Goal: Transaction & Acquisition: Purchase product/service

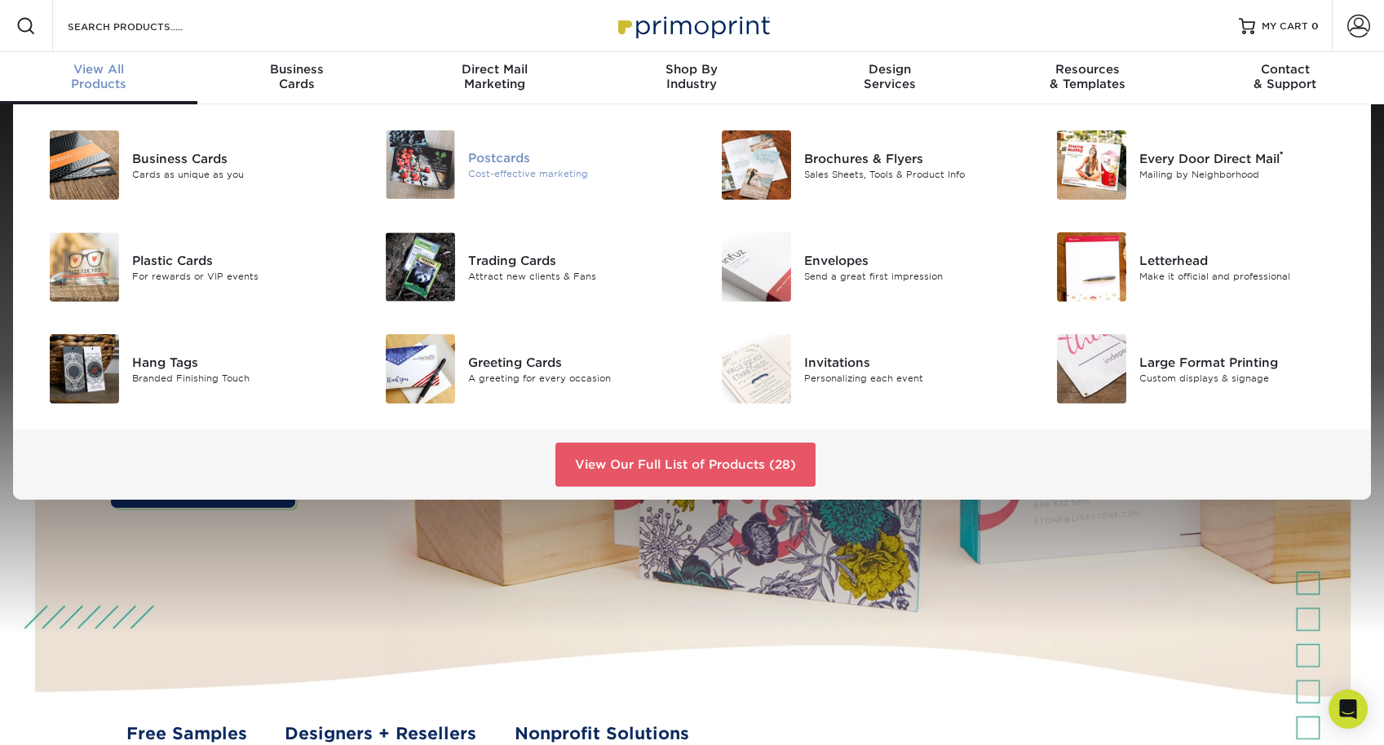
click at [496, 164] on div "Postcards" at bounding box center [573, 158] width 211 height 18
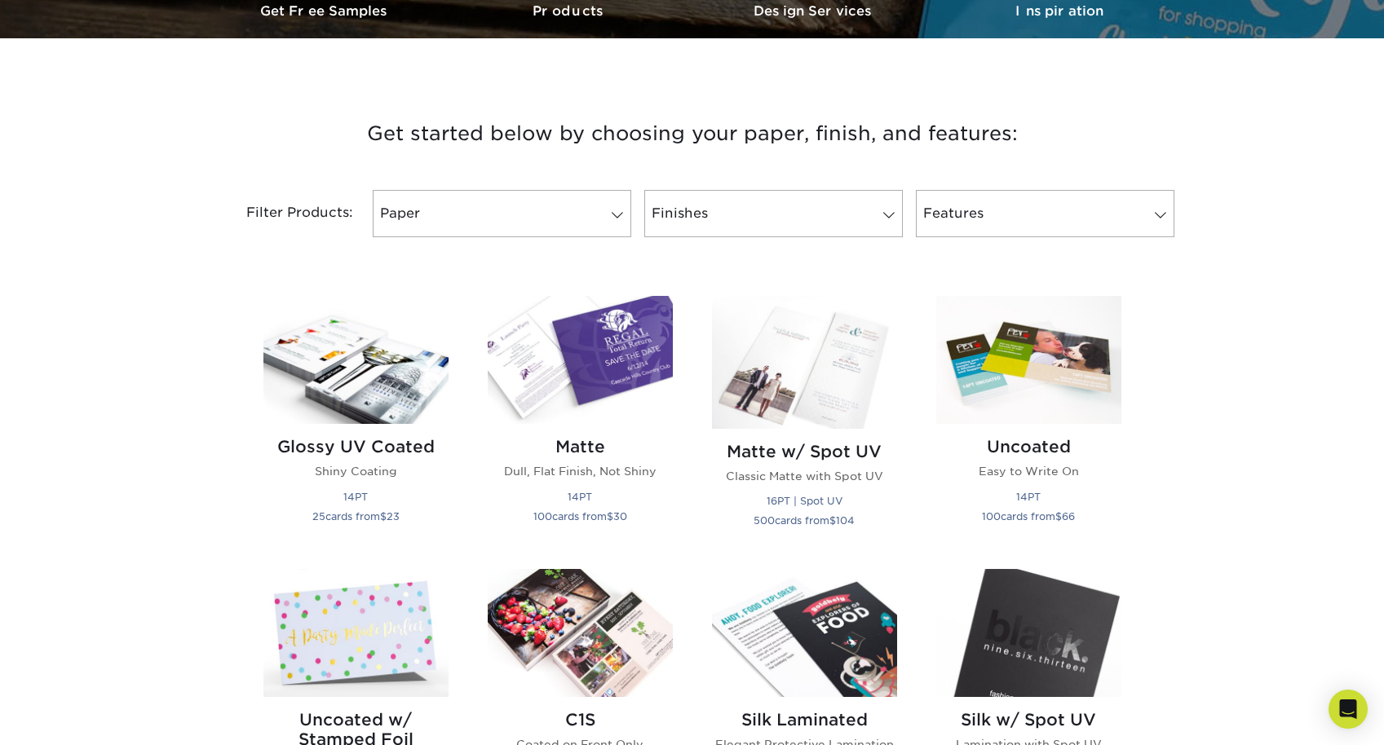
scroll to position [536, 0]
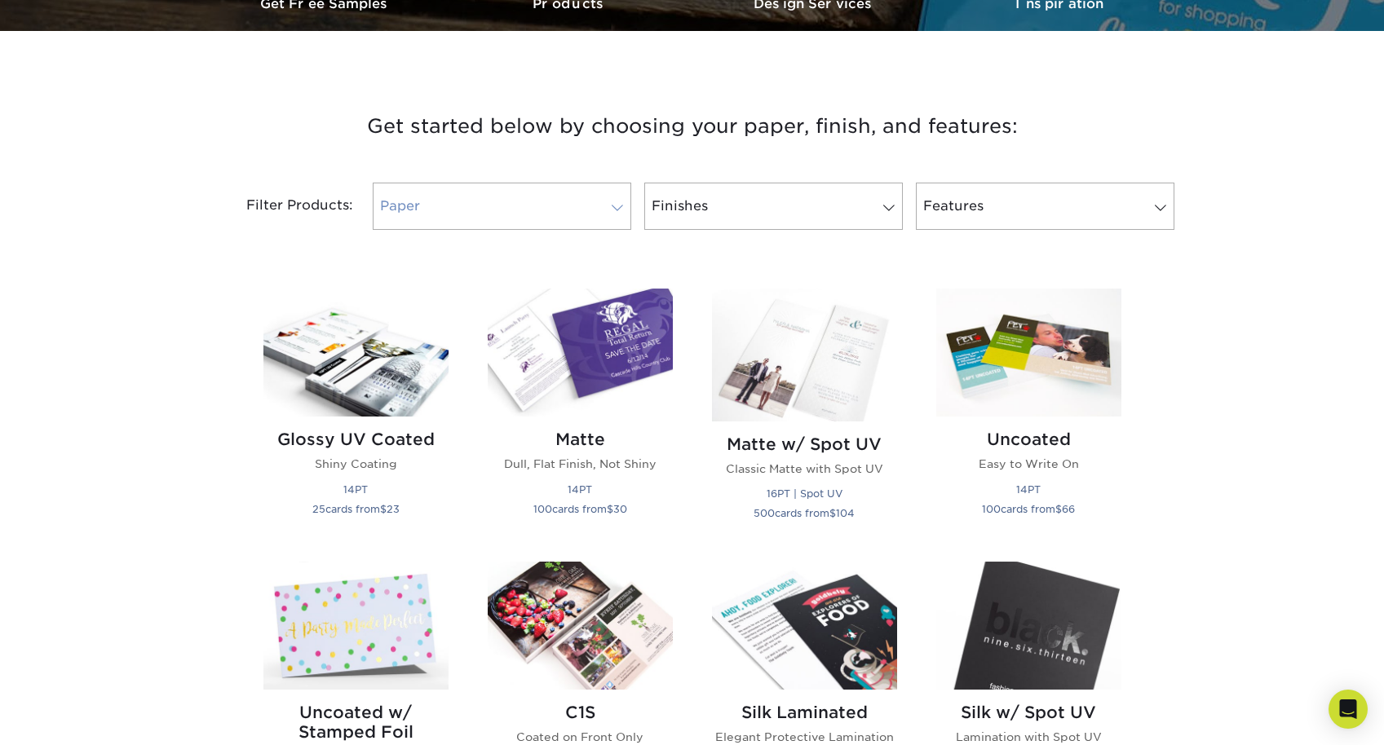
click at [462, 211] on link "Paper" at bounding box center [502, 206] width 259 height 47
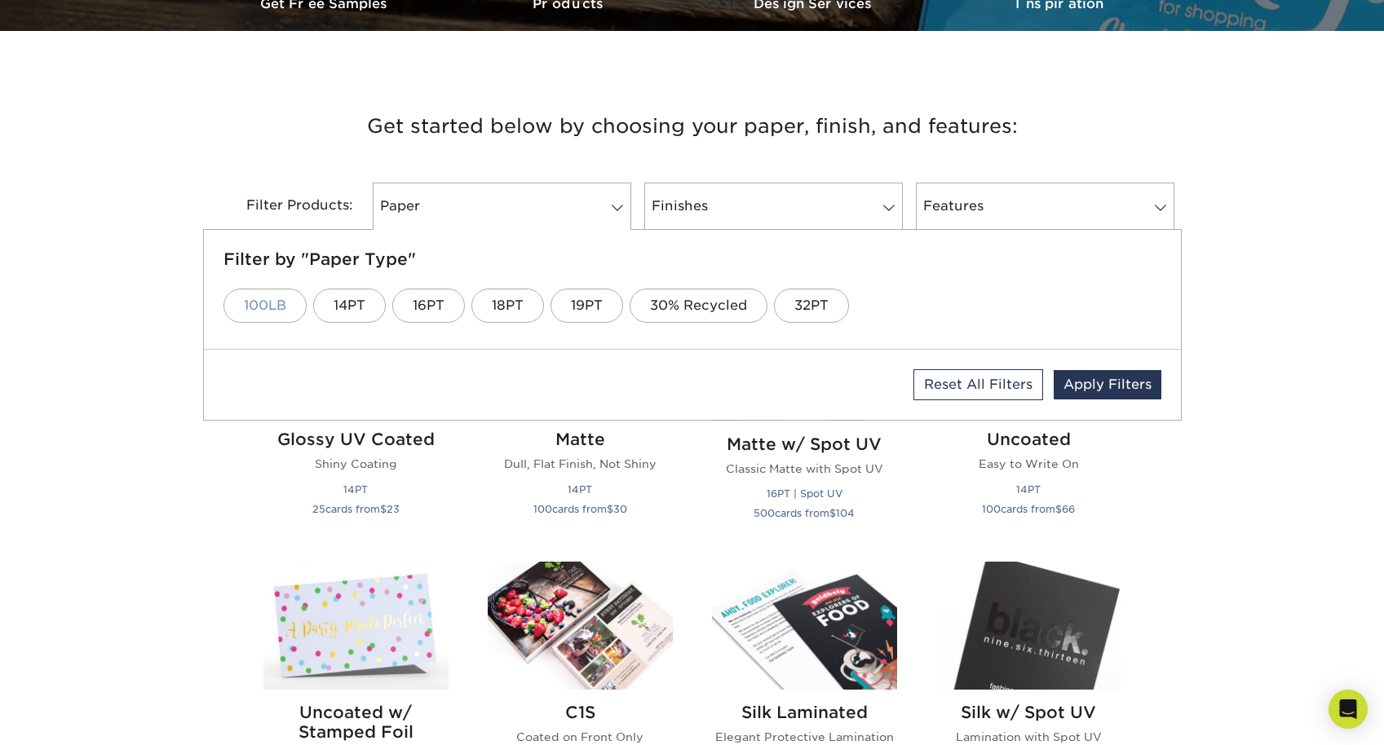
click at [281, 315] on link "100LB" at bounding box center [264, 306] width 83 height 34
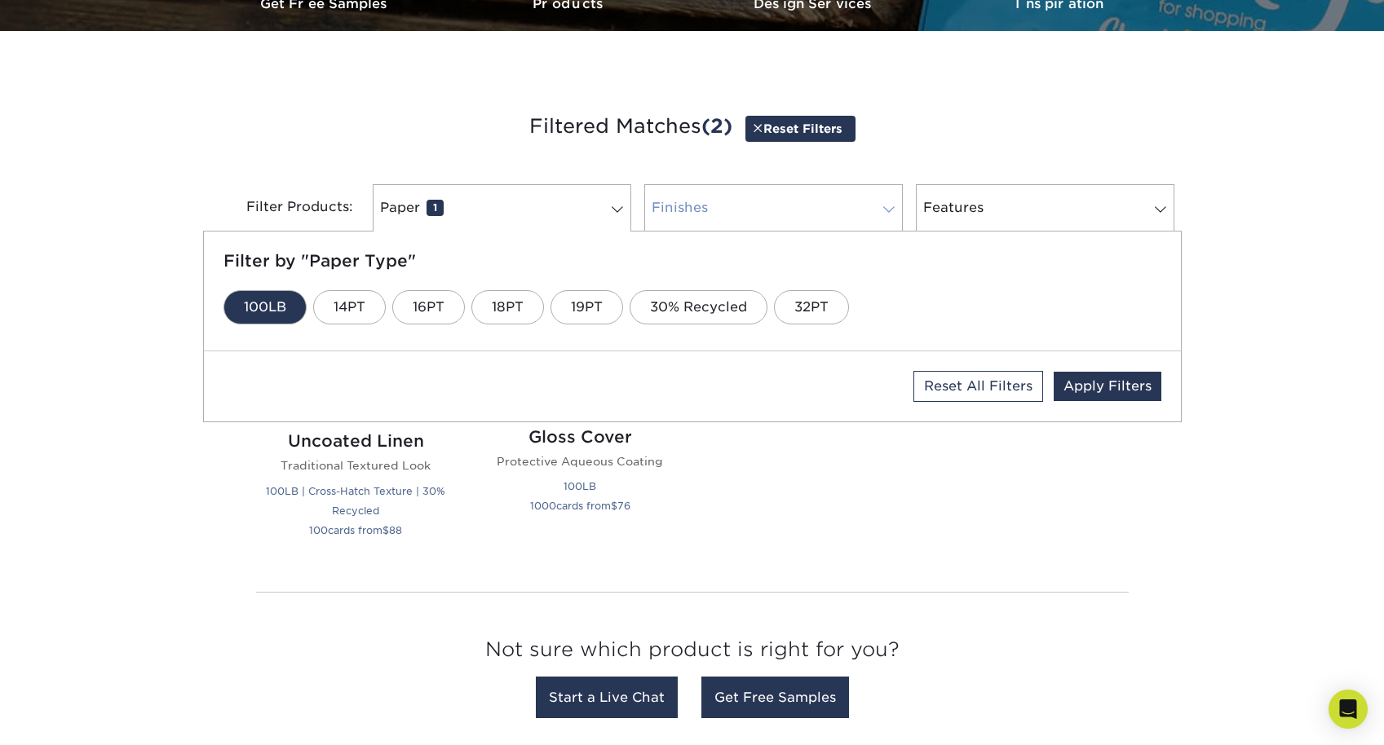
click at [709, 207] on link "Finishes 0" at bounding box center [773, 207] width 259 height 47
click at [861, 319] on link "Silk" at bounding box center [866, 307] width 66 height 34
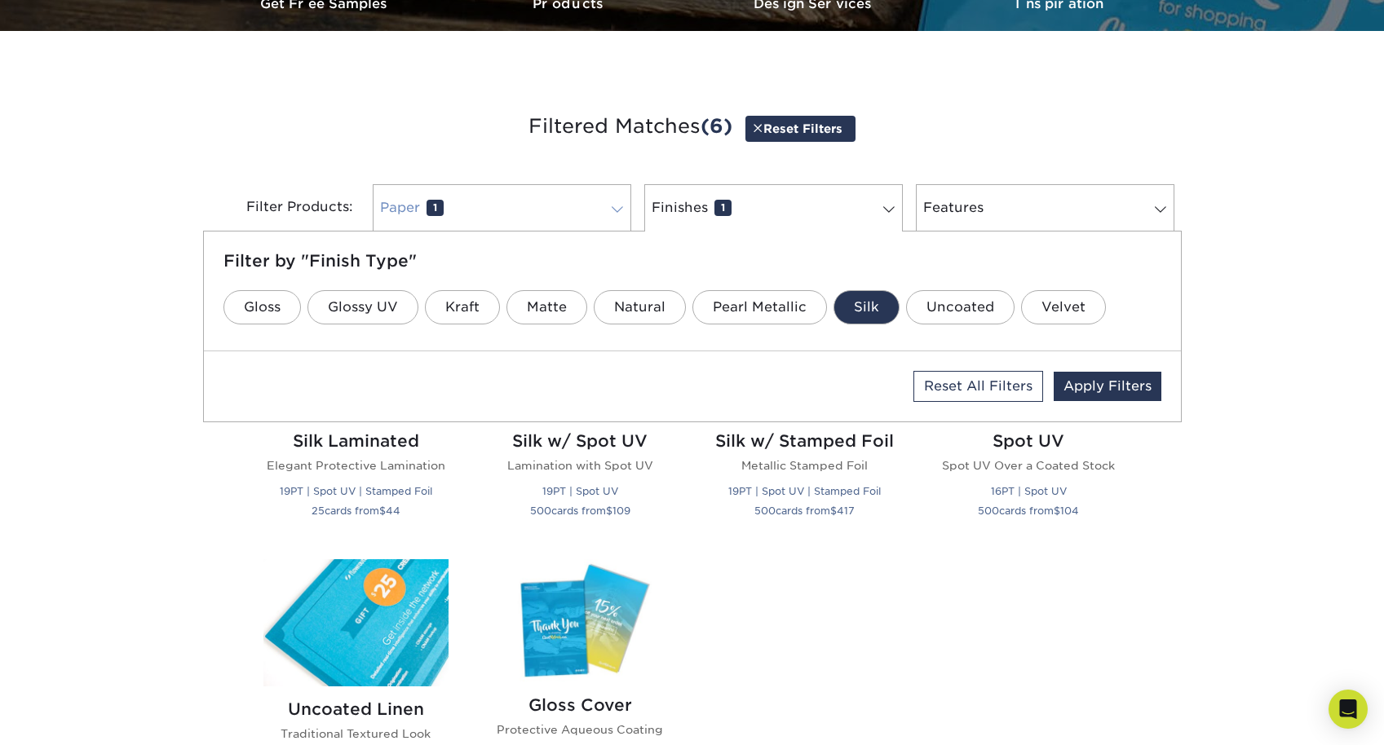
click at [468, 210] on link "Paper 1" at bounding box center [502, 207] width 259 height 47
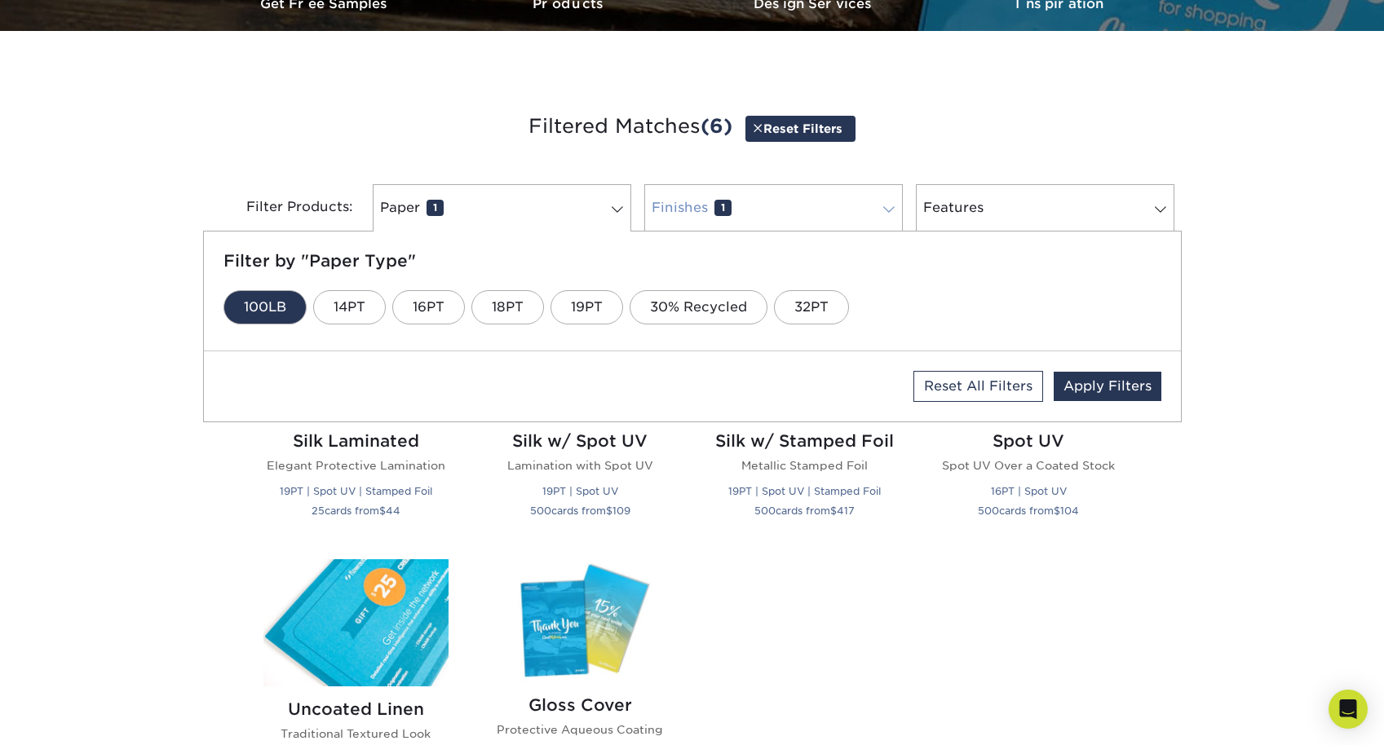
click at [773, 216] on link "Finishes 1" at bounding box center [773, 207] width 259 height 47
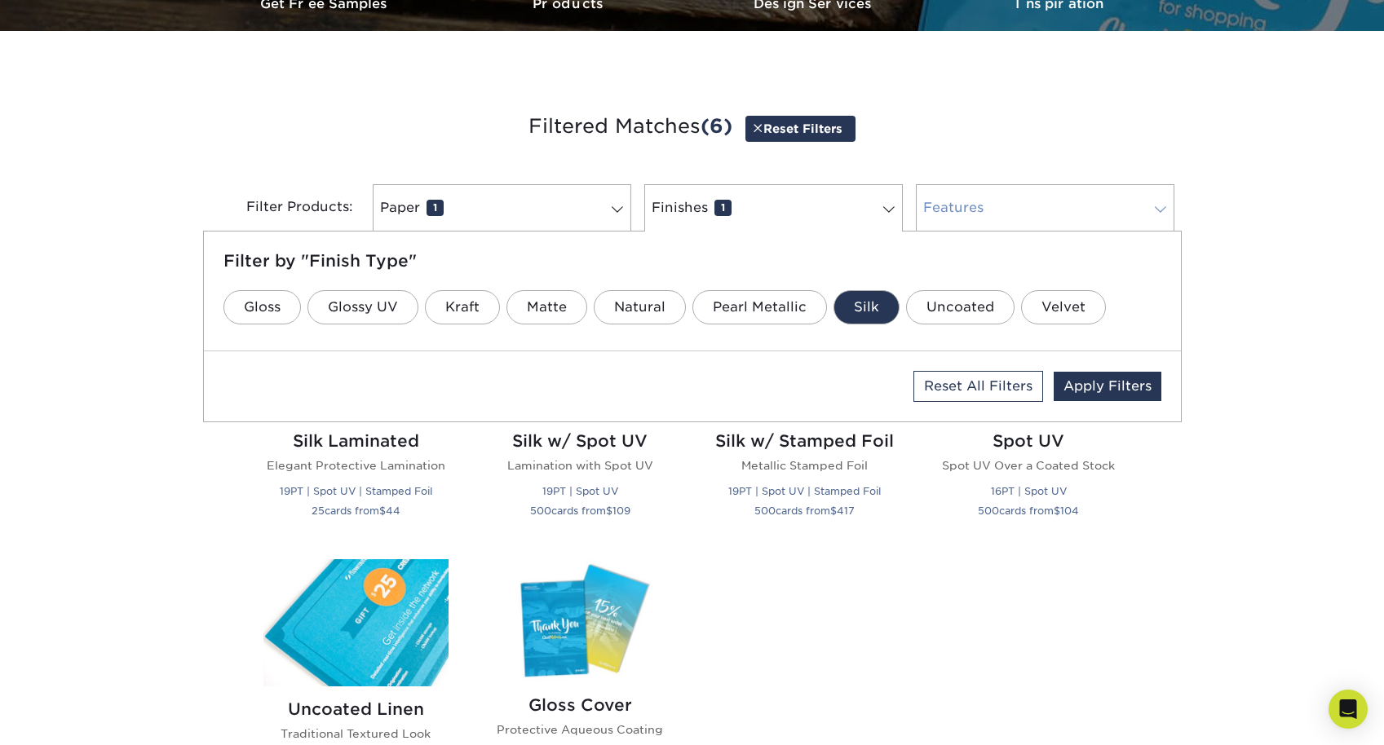
click at [975, 208] on link "Features 0" at bounding box center [1045, 207] width 259 height 47
click at [150, 401] on div "Get started below by choosing your paper, finish, and features: Filtered Matche…" at bounding box center [692, 552] width 1384 height 965
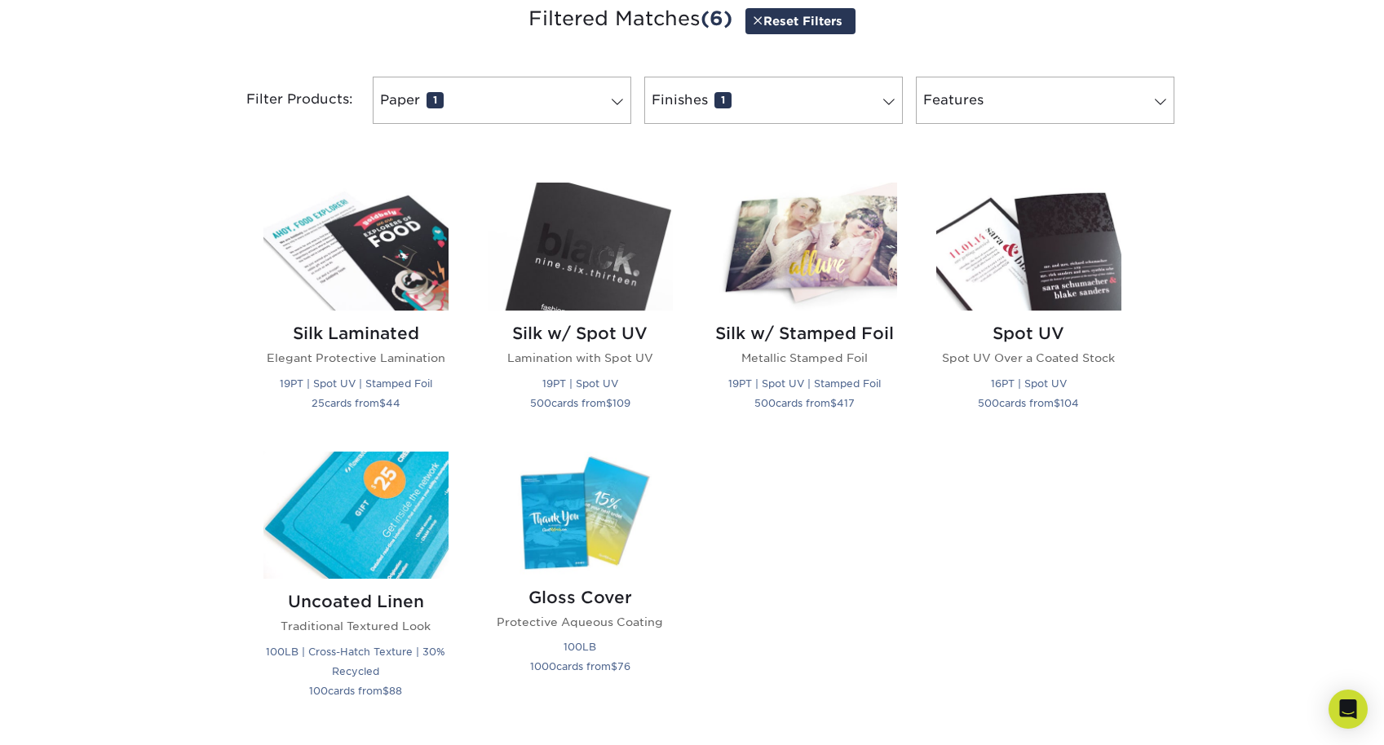
scroll to position [669, 0]
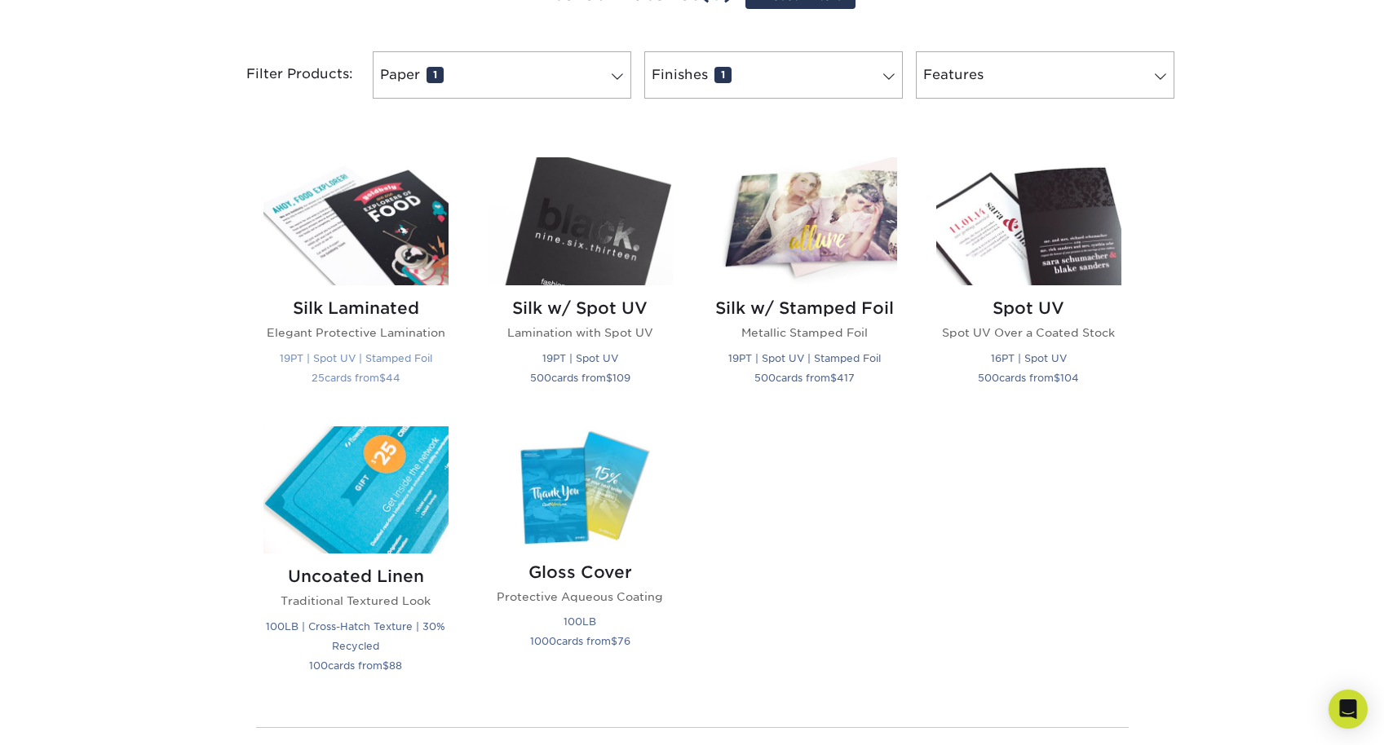
click at [407, 260] on img at bounding box center [355, 221] width 185 height 128
click at [408, 252] on img at bounding box center [355, 221] width 185 height 128
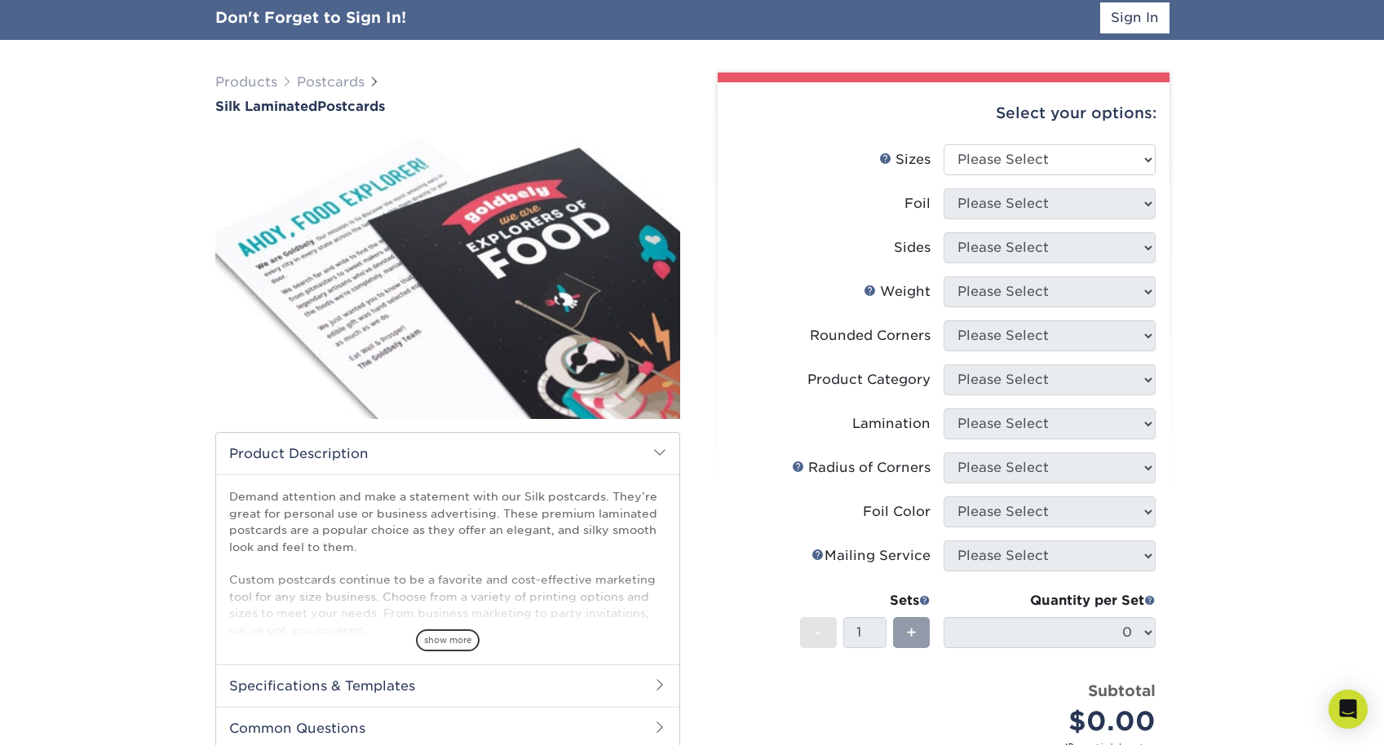
scroll to position [101, 0]
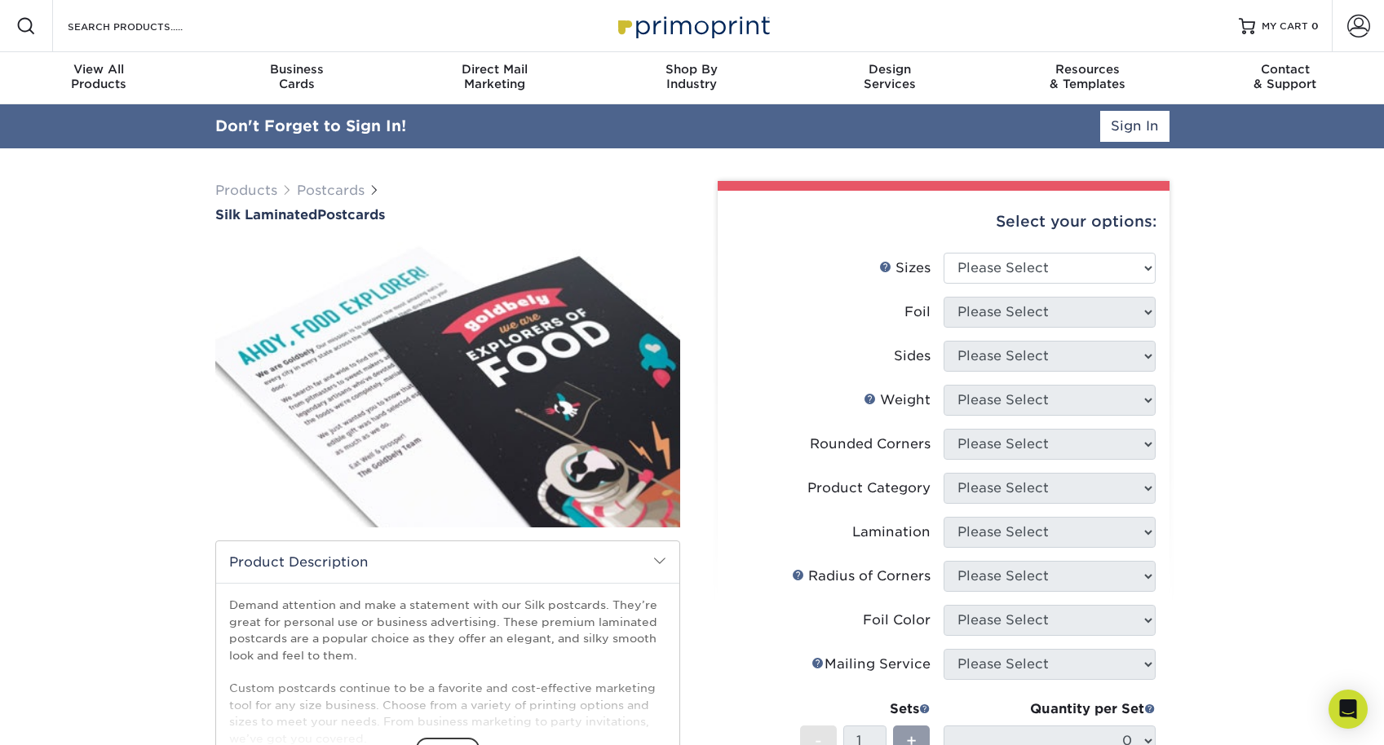
click at [1031, 220] on div "Select your options:" at bounding box center [944, 222] width 426 height 62
select select "5.00x7.00"
select select "0"
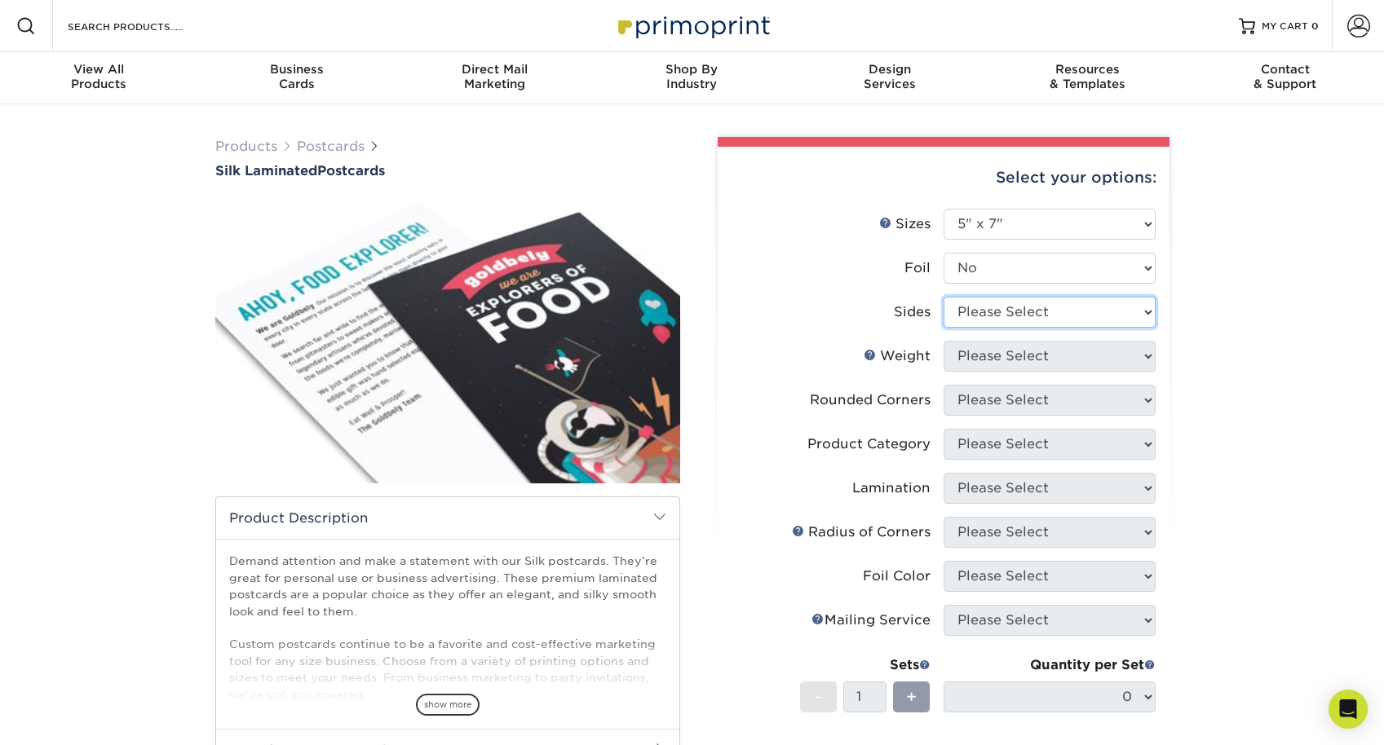
select select "13abbda7-1d64-4f25-8bb2-c179b224825d"
select select "16PT"
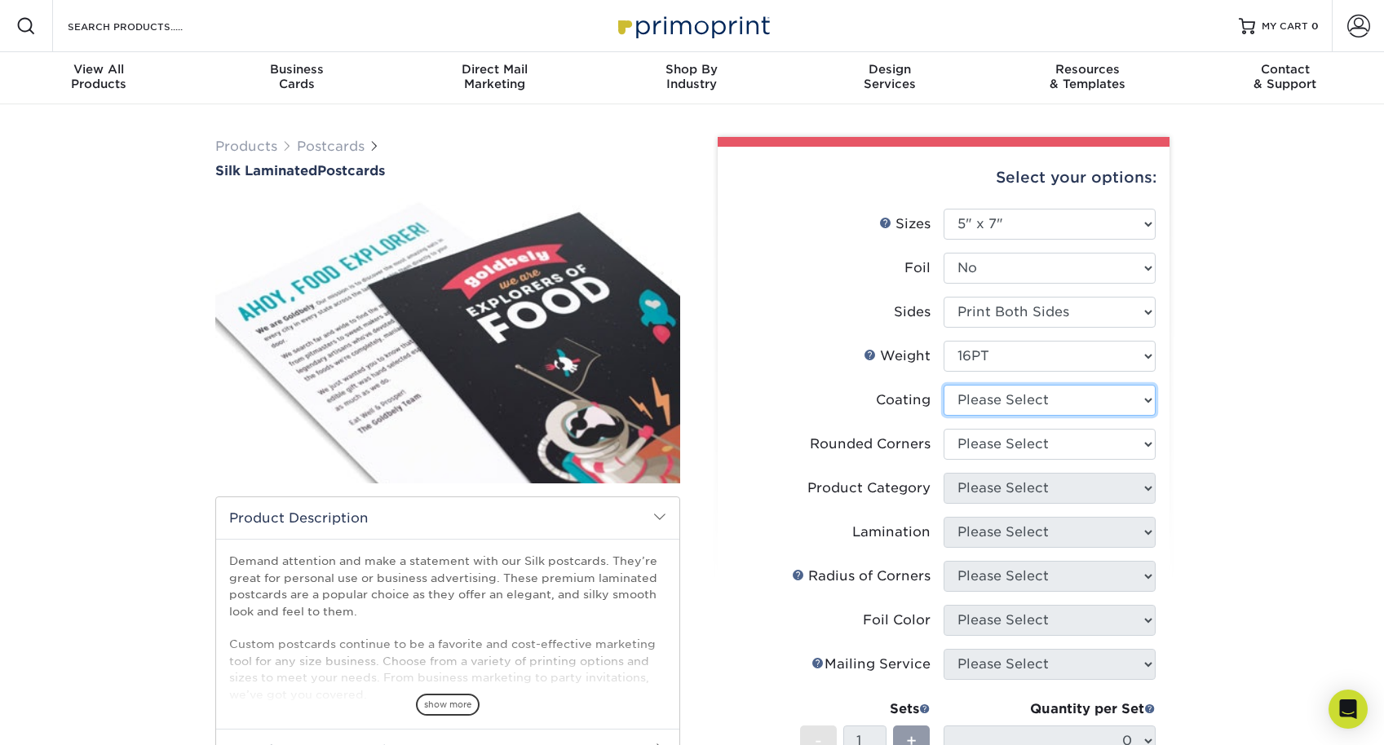
select select "3e7618de-abca-4bda-9f97-8b9129e913d8"
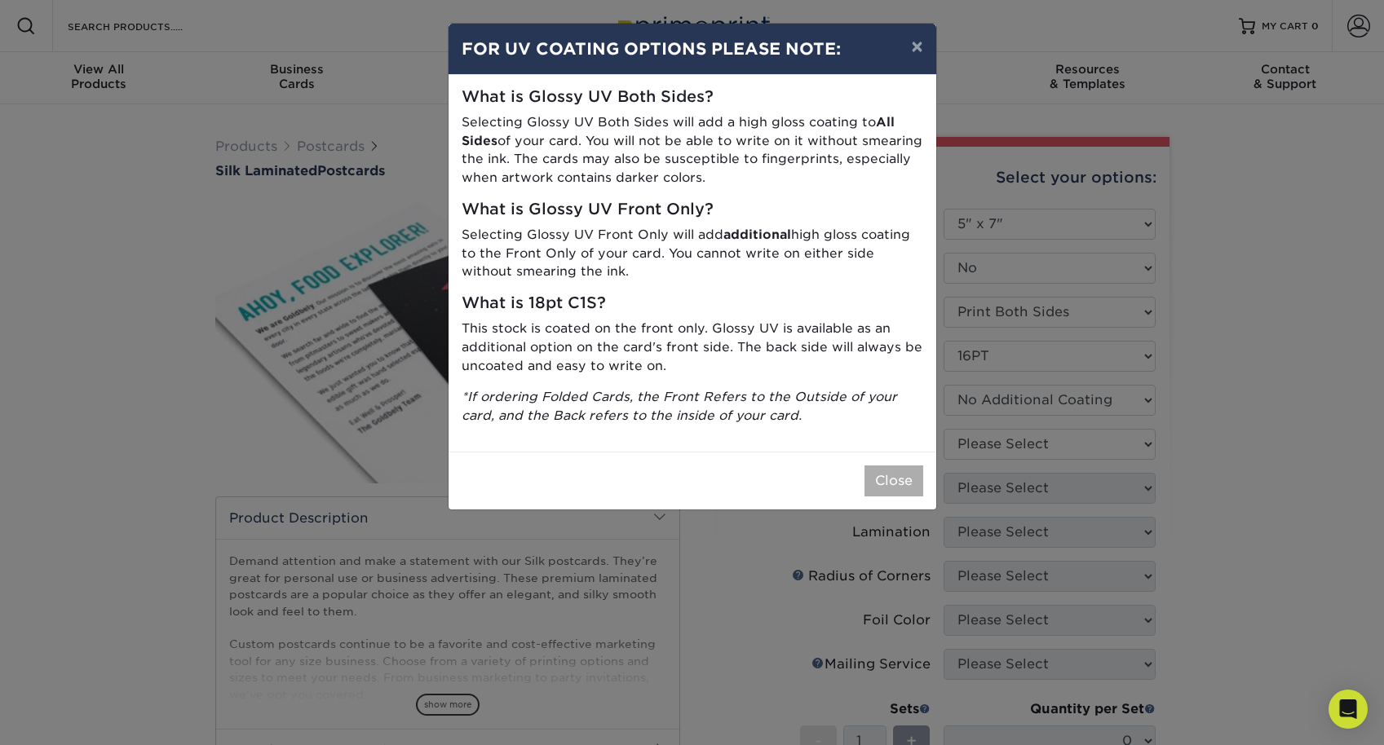
click at [900, 480] on button "Close" at bounding box center [893, 481] width 59 height 31
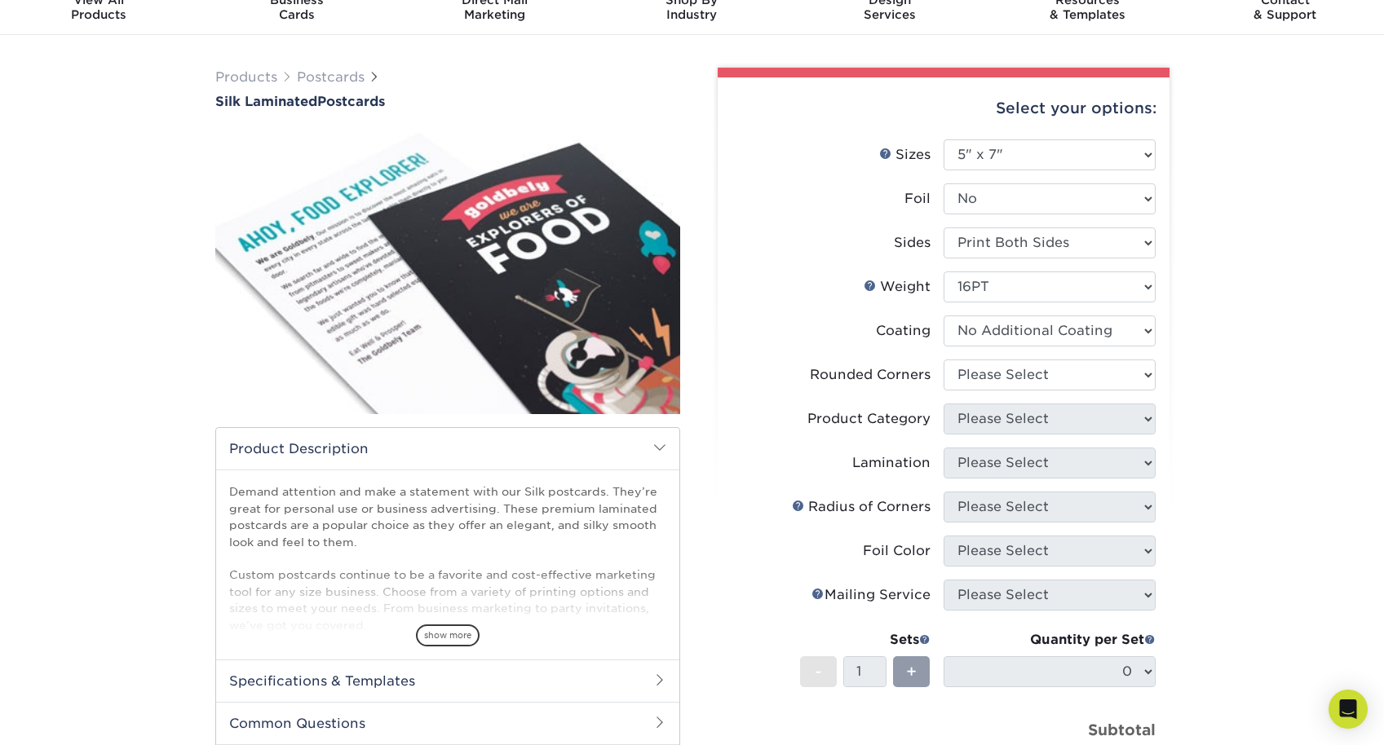
scroll to position [95, 0]
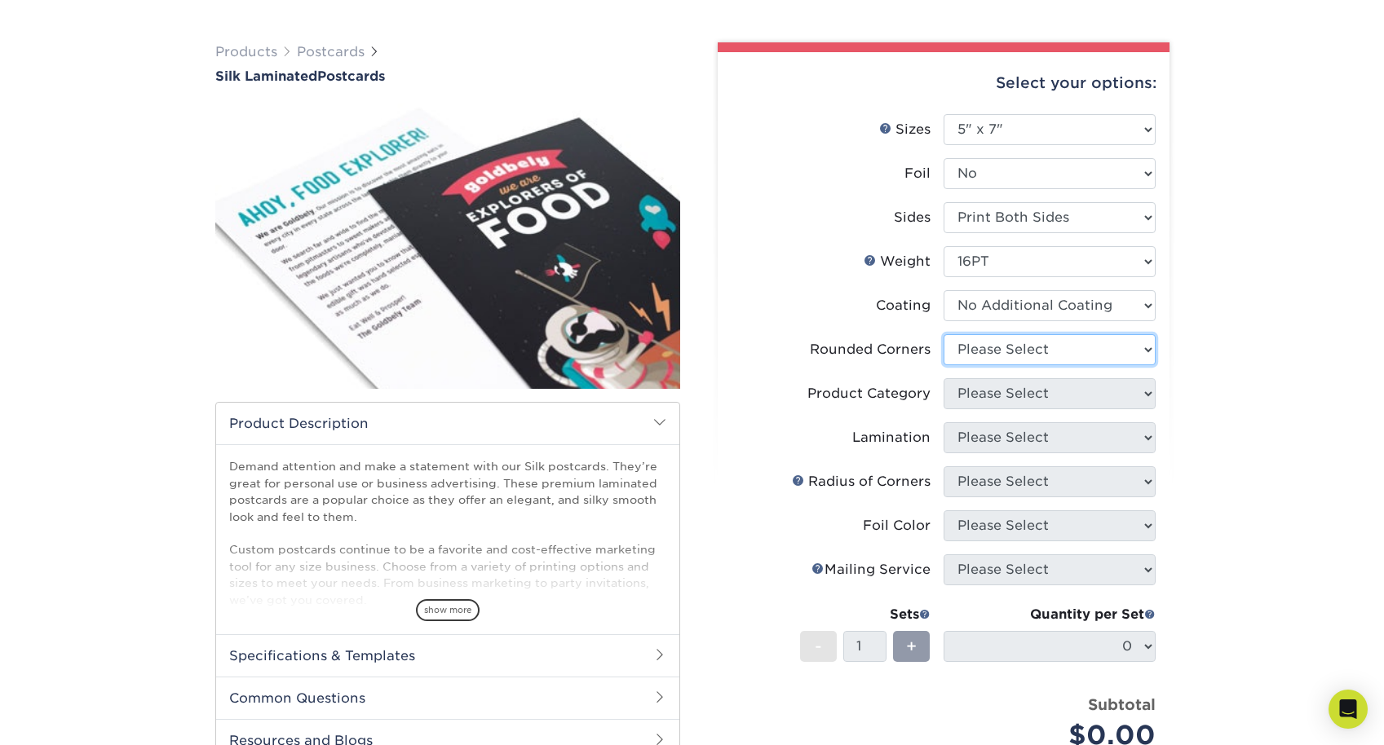
select select "0"
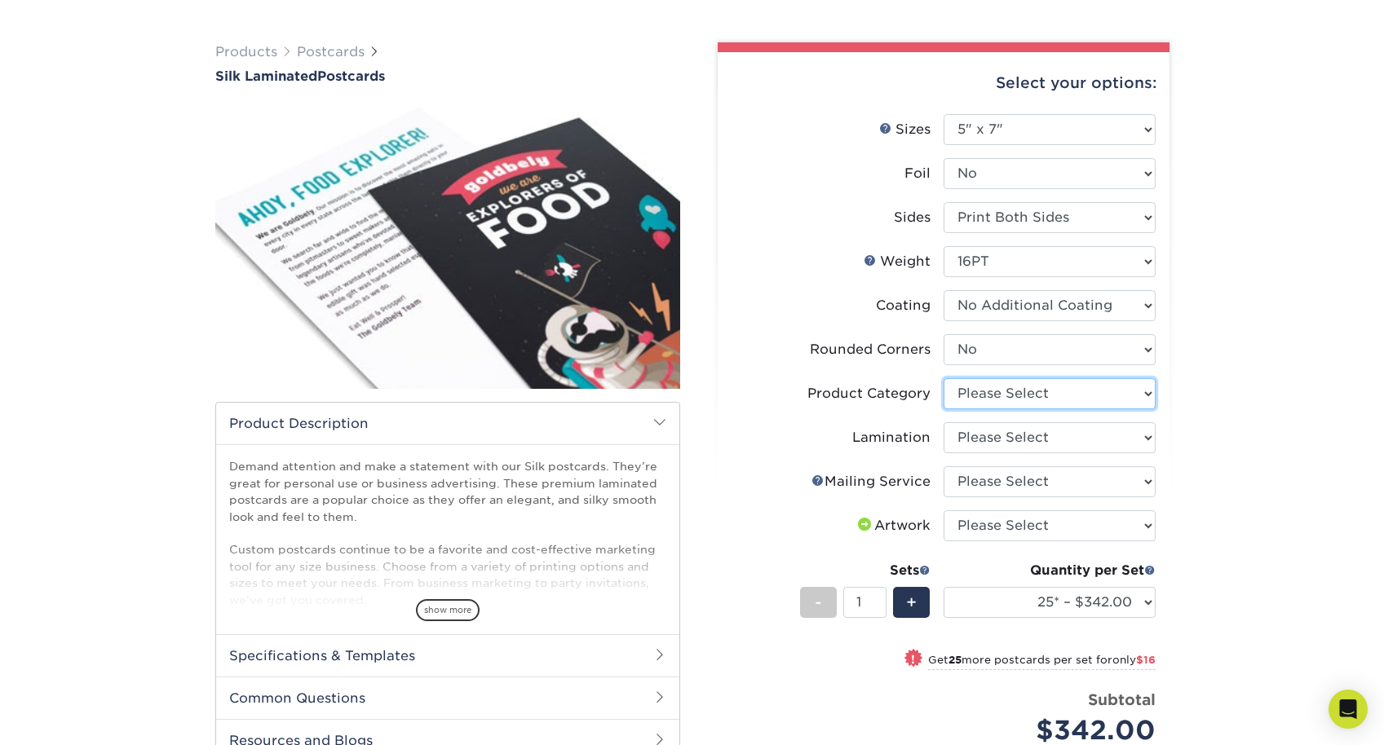
select select "9b7272e0-d6c8-4c3c-8e97-d3a1bcdab858"
select select "ccacb42f-45f7-42d3-bbd3-7c8421cf37f0"
click at [775, 445] on label "Lamination" at bounding box center [838, 437] width 212 height 31
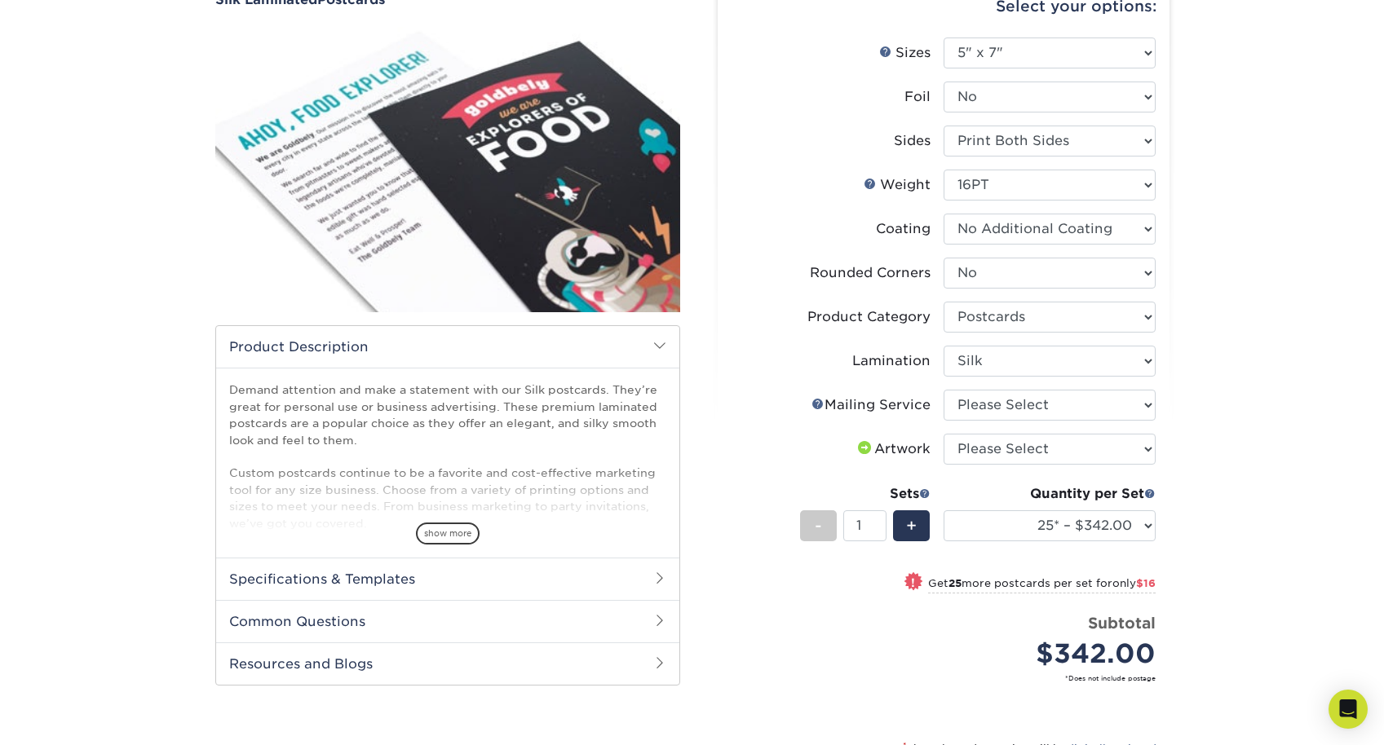
scroll to position [172, 0]
select select "3e5e9bdd-d78a-4c28-a41d-fe1407925ca6"
select select "upload"
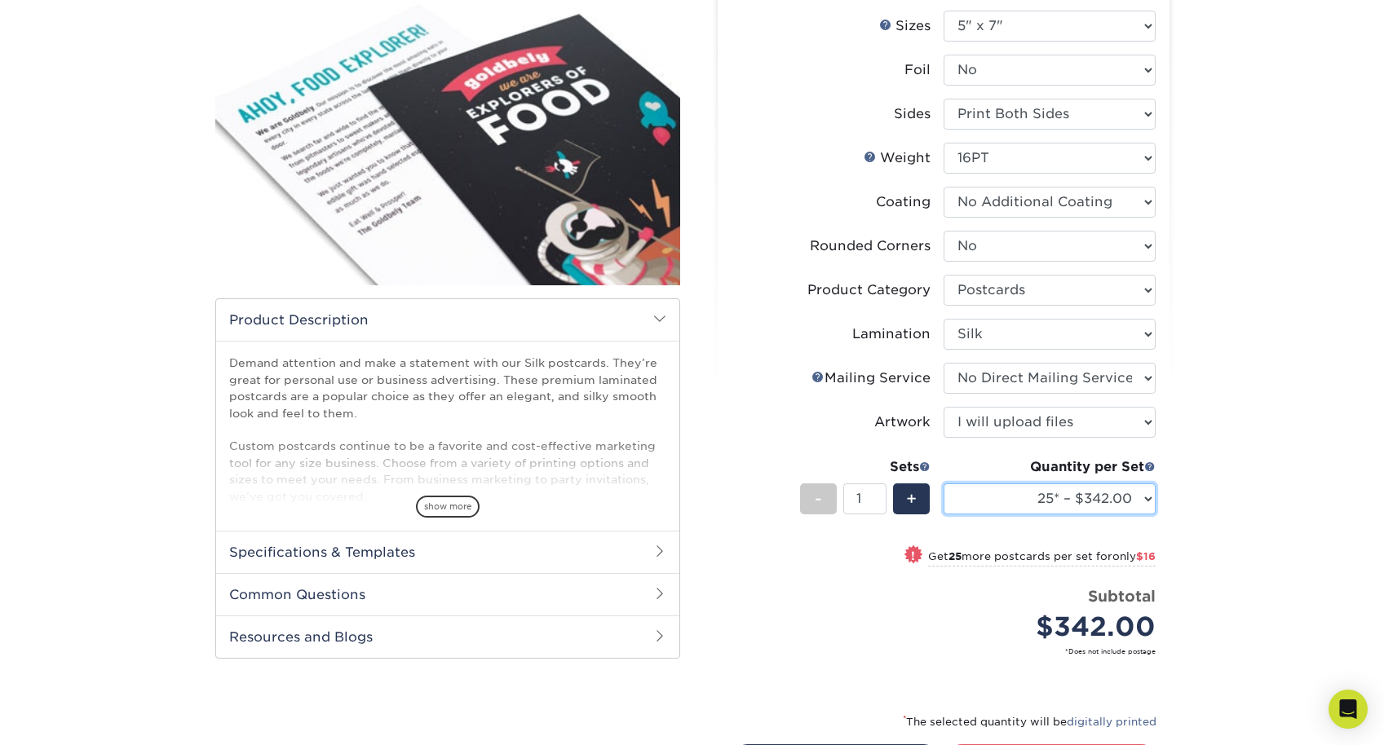
scroll to position [192, 0]
